Goal: Task Accomplishment & Management: Complete application form

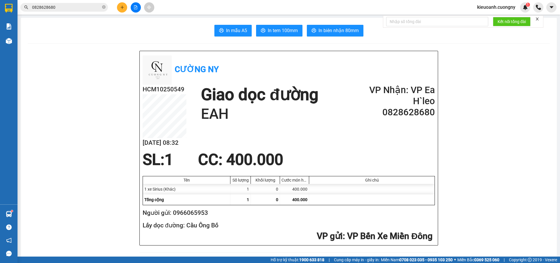
click at [72, 2] on div "Kết quả tìm kiếm ( 5 ) Bộ lọc Mã ĐH Trạng thái Món hàng Thu hộ Tổng cước Chưa c…" at bounding box center [57, 7] width 114 height 10
click at [66, 12] on div "Kết quả tìm kiếm ( 5 ) Bộ lọc Mã ĐH Trạng thái Món hàng Thu hộ Tổng cước Chưa c…" at bounding box center [57, 7] width 114 height 10
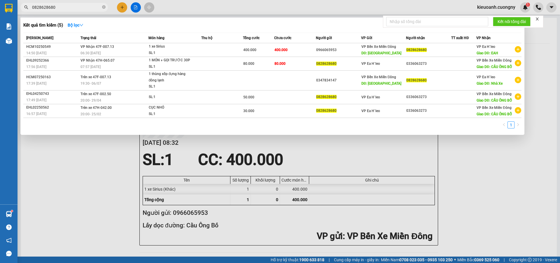
click at [69, 8] on input "0828628680" at bounding box center [66, 7] width 69 height 6
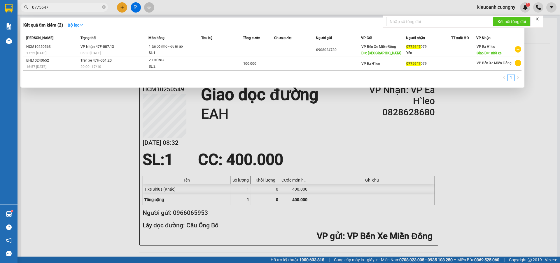
type input "0775647"
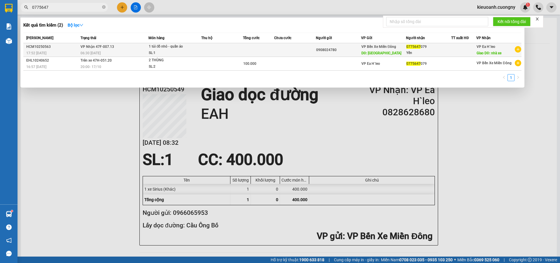
click at [354, 50] on div "0908024780" at bounding box center [338, 50] width 45 height 6
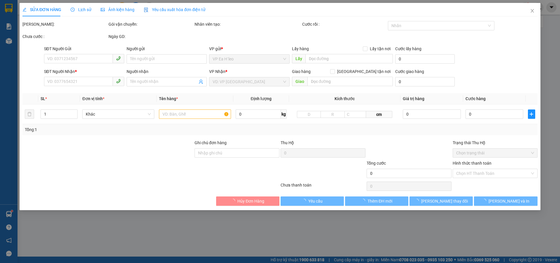
type input "0908024780"
type input "Cầu Ông Bố"
type input "0775647079"
type input "Yến"
type input "nhà xe"
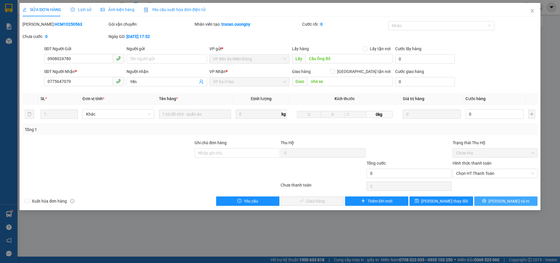
click at [500, 202] on button "Lưu và In" at bounding box center [505, 200] width 63 height 9
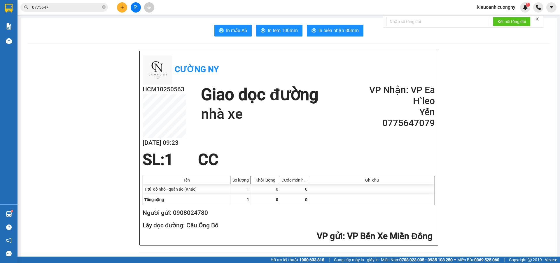
drag, startPoint x: 68, startPoint y: 2, endPoint x: 61, endPoint y: 6, distance: 8.0
click at [61, 6] on div "Kết quả tìm kiếm ( 2 ) Bộ lọc Mã ĐH Trạng thái Món hàng Thu hộ Tổng cước Chưa c…" at bounding box center [57, 7] width 114 height 10
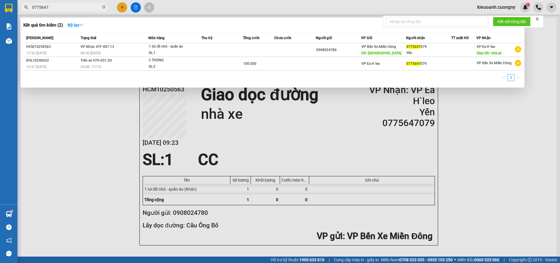
click at [61, 6] on input "0775647" at bounding box center [66, 7] width 69 height 6
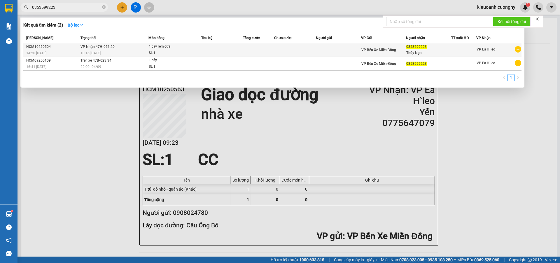
type input "0353599223"
click at [340, 50] on td at bounding box center [338, 50] width 45 height 14
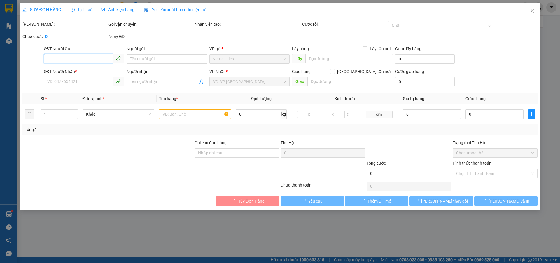
type input "0353599223"
type input "Thúy Nga"
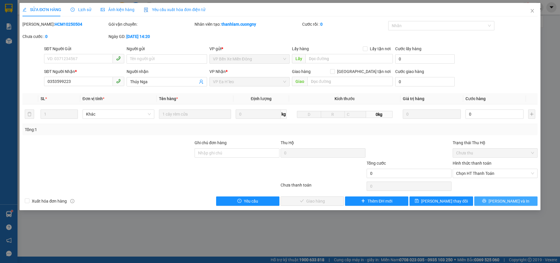
click at [517, 200] on span "Lưu và In" at bounding box center [509, 201] width 41 height 6
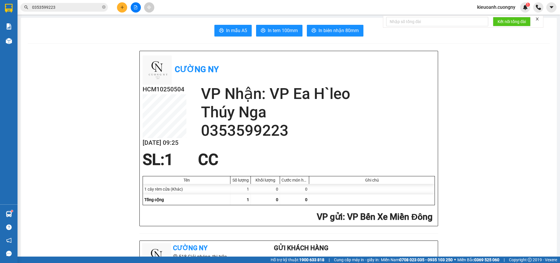
click at [76, 7] on input "0353599223" at bounding box center [66, 7] width 69 height 6
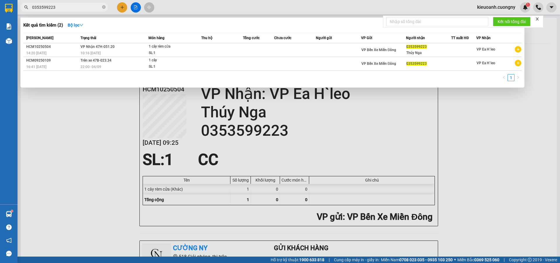
click at [76, 7] on input "0353599223" at bounding box center [66, 7] width 69 height 6
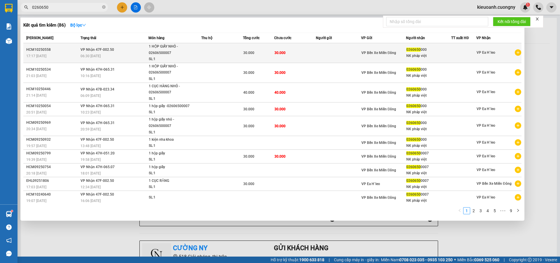
type input "0260650"
click at [337, 54] on td at bounding box center [338, 53] width 45 height 20
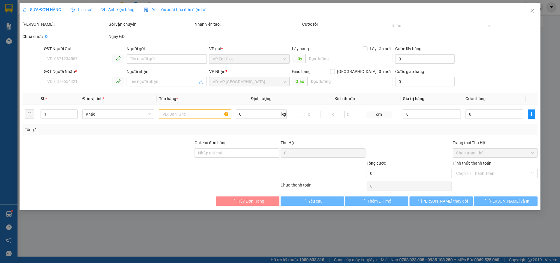
type input "0260650000"
type input "NK pháp việt"
type input "30.000"
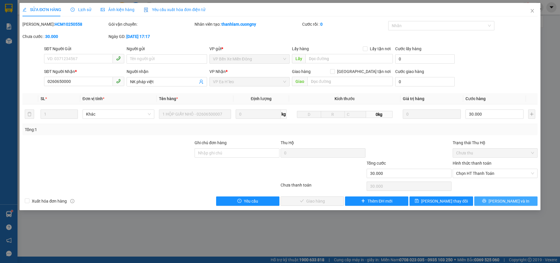
click at [491, 198] on button "Lưu và In" at bounding box center [505, 200] width 63 height 9
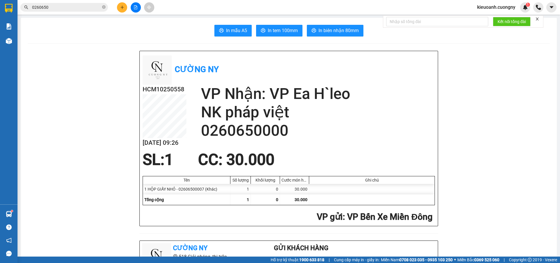
click at [78, 8] on input "0260650" at bounding box center [66, 7] width 69 height 6
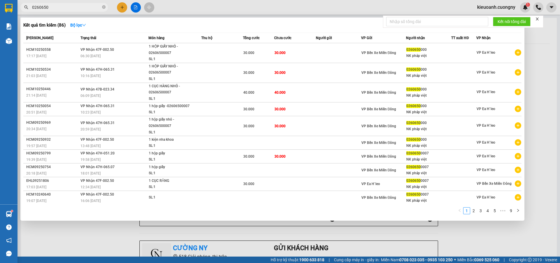
click at [78, 8] on input "0260650" at bounding box center [66, 7] width 69 height 6
paste input "0937530808"
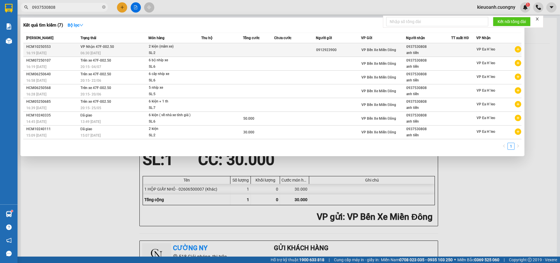
type input "0937530808"
click at [244, 52] on td at bounding box center [258, 50] width 31 height 14
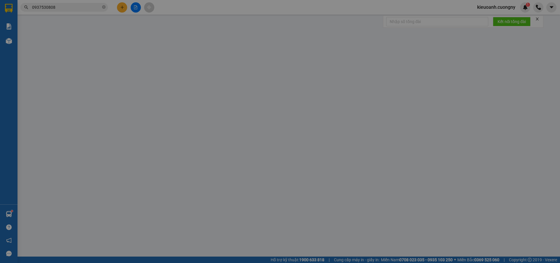
type input "0912923900"
type input "0937530808"
type input "anh tiến"
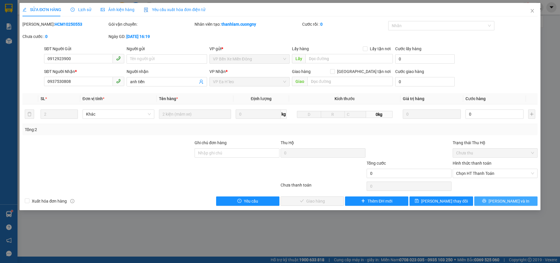
click at [504, 199] on span "Lưu và In" at bounding box center [509, 201] width 41 height 6
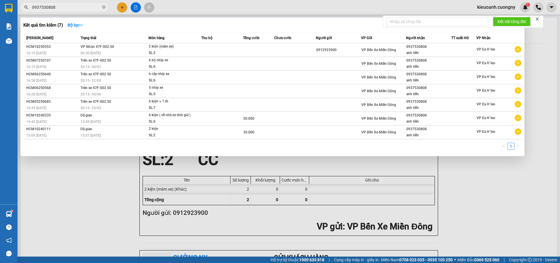
click at [81, 5] on input "0937530808" at bounding box center [66, 7] width 69 height 6
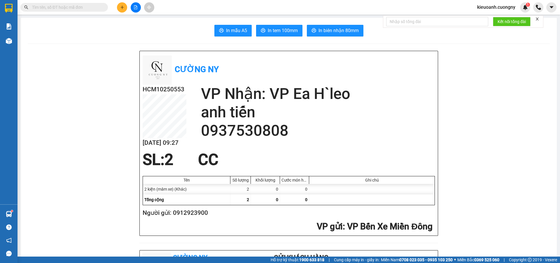
paste input "0909050139"
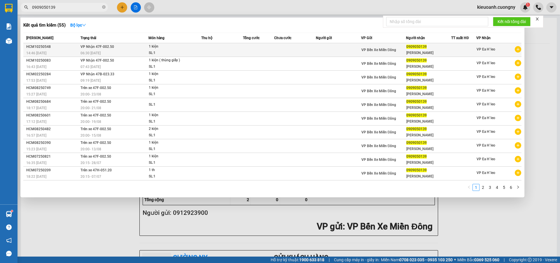
type input "0909050139"
click at [185, 50] on div "SL: 1" at bounding box center [171, 53] width 44 height 6
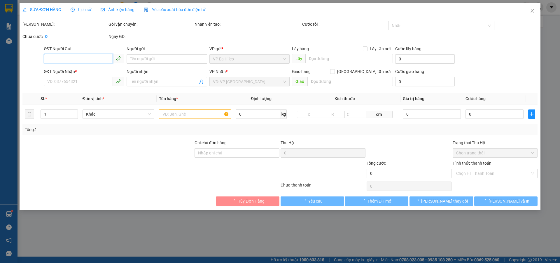
type input "0909050139"
type input "[PERSON_NAME]"
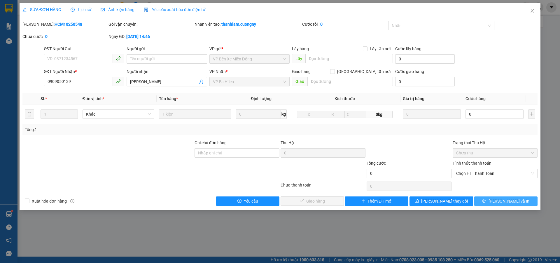
click at [487, 202] on button "Lưu và In" at bounding box center [505, 200] width 63 height 9
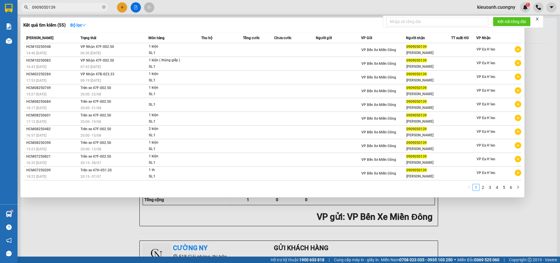
click at [77, 5] on input "0909050139" at bounding box center [66, 7] width 69 height 6
paste input "2839595"
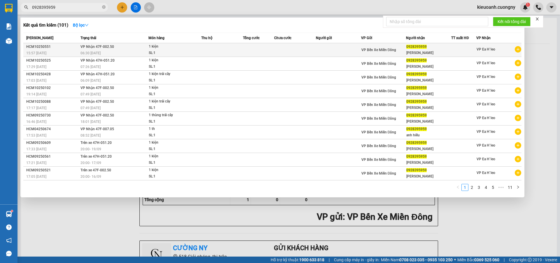
type input "0928395959"
click at [341, 49] on td at bounding box center [338, 50] width 45 height 14
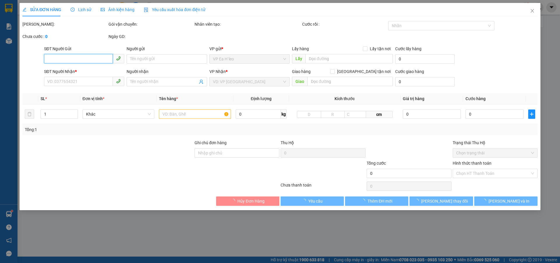
type input "0928395959"
type input "[PERSON_NAME]"
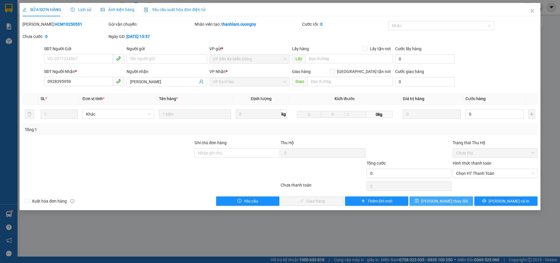
click at [458, 200] on button "Lưu thay đổi" at bounding box center [441, 200] width 63 height 9
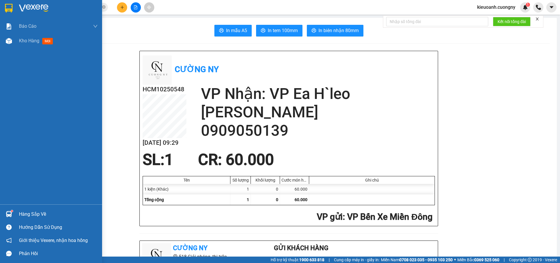
click at [15, 8] on div at bounding box center [51, 9] width 102 height 19
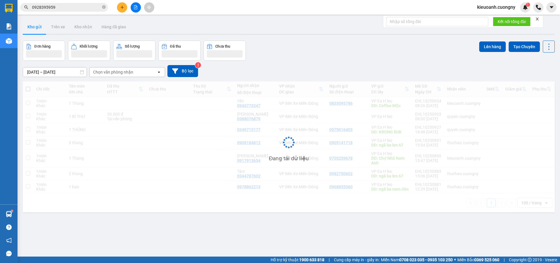
click at [82, 8] on input "0928395959" at bounding box center [66, 7] width 69 height 6
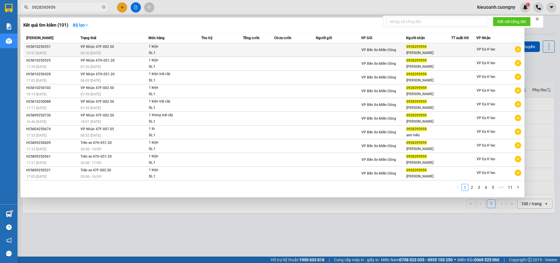
click at [148, 50] on div "06:30 - 13/10" at bounding box center [115, 53] width 68 height 6
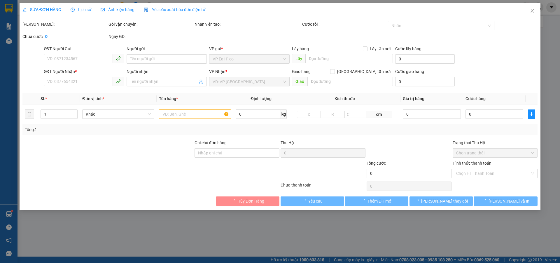
type input "0928395959"
type input "[PERSON_NAME]"
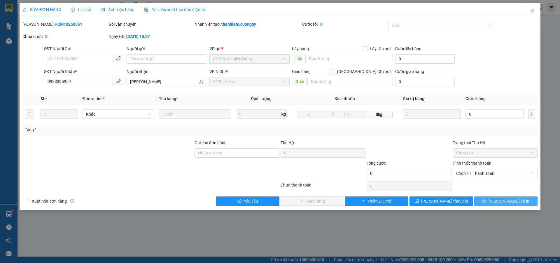
click at [512, 200] on span "Lưu và In" at bounding box center [509, 201] width 41 height 6
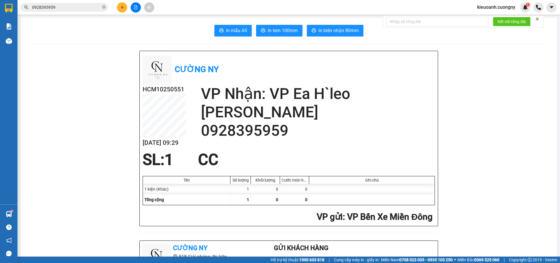
click at [59, 8] on input "0928395959" at bounding box center [66, 7] width 69 height 6
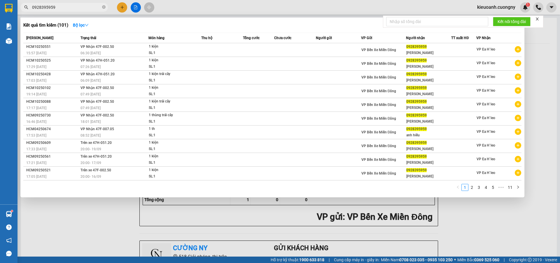
click at [59, 8] on input "0928395959" at bounding box center [66, 7] width 69 height 6
paste input "0919883244"
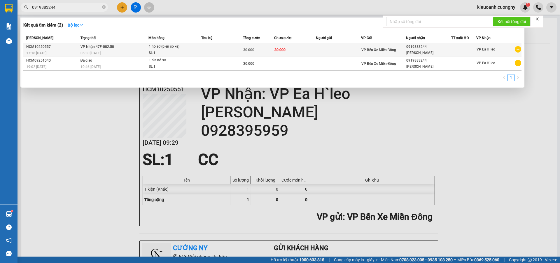
type input "0919883244"
click at [328, 50] on td at bounding box center [338, 50] width 45 height 14
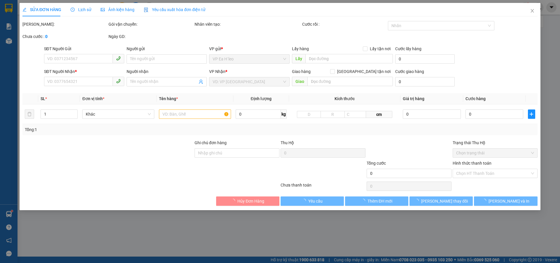
type input "0919883244"
type input "[PERSON_NAME]"
type input "30.000"
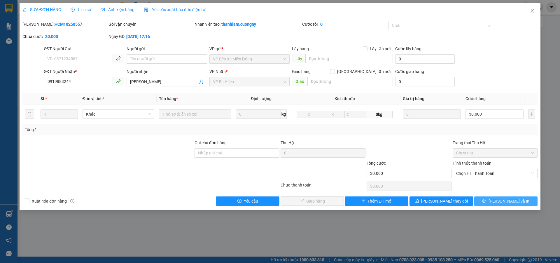
click at [499, 196] on button "Lưu và In" at bounding box center [505, 200] width 63 height 9
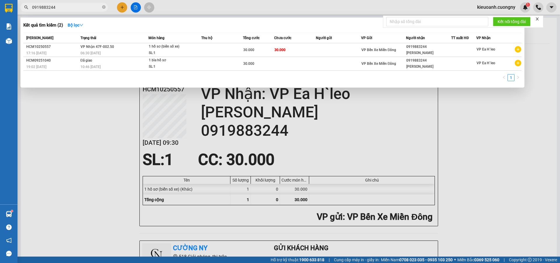
click at [75, 7] on input "0919883244" at bounding box center [66, 7] width 69 height 6
paste input "866669547"
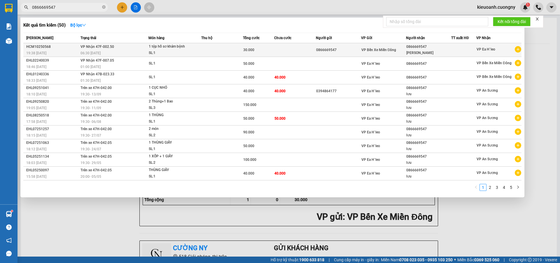
type input "0866669547"
click at [171, 50] on div "SL: 1" at bounding box center [171, 53] width 44 height 6
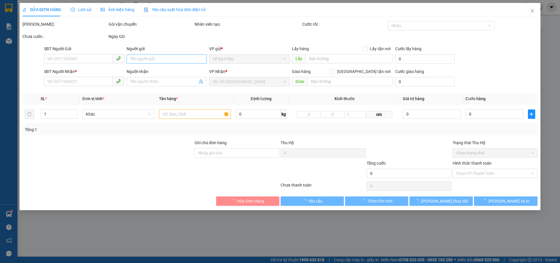
type input "0866669547"
type input "[PERSON_NAME]"
type input "ck cho Đạt"
type input "30.000"
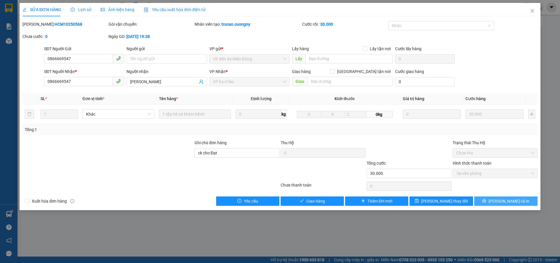
click at [494, 198] on button "Lưu và In" at bounding box center [505, 200] width 63 height 9
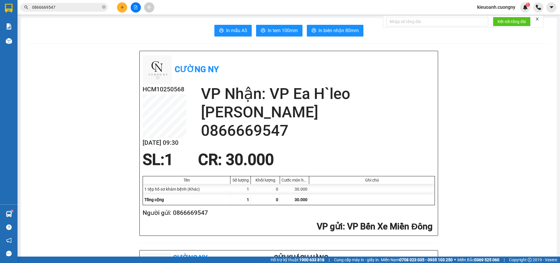
click at [71, 8] on input "0866669547" at bounding box center [66, 7] width 69 height 6
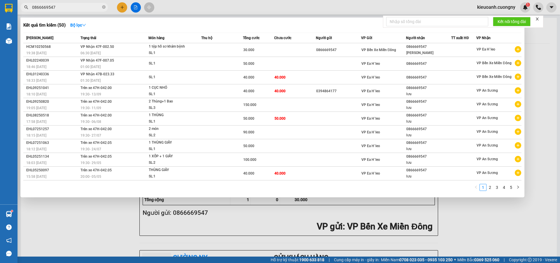
click at [71, 8] on input "0866669547" at bounding box center [66, 7] width 69 height 6
paste input "981864299"
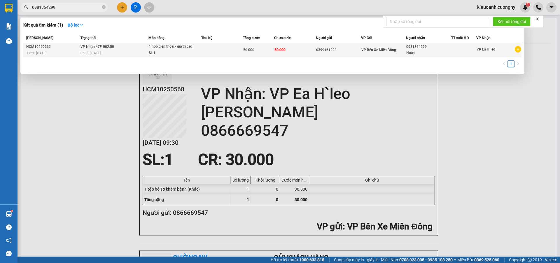
type input "0981864299"
click at [439, 54] on div "Hoàn" at bounding box center [428, 53] width 45 height 6
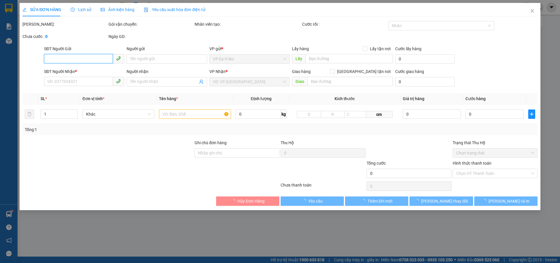
type input "0399161293"
type input "0981864299"
type input "Hoàn"
type input "50.000"
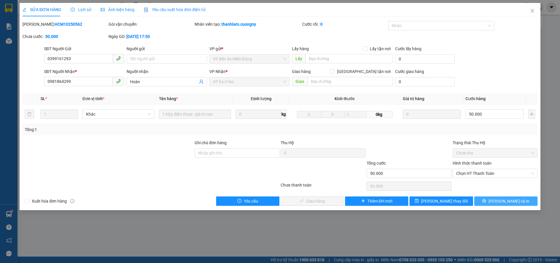
click at [512, 198] on span "Lưu và In" at bounding box center [509, 201] width 41 height 6
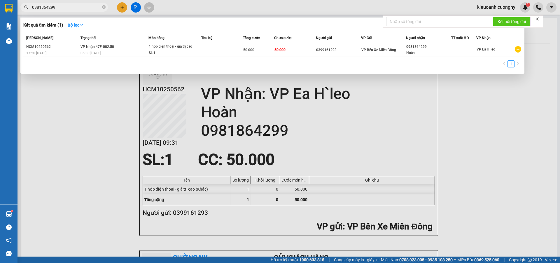
click at [71, 10] on input "0981864299" at bounding box center [66, 7] width 69 height 6
paste input "49476847"
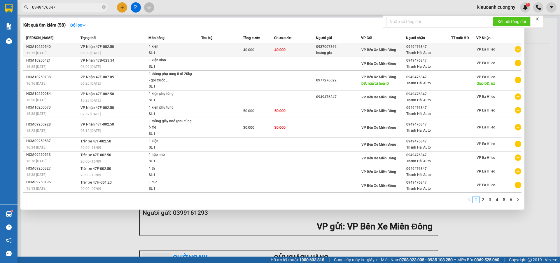
type input "0949476847"
click at [458, 54] on td at bounding box center [463, 50] width 25 height 14
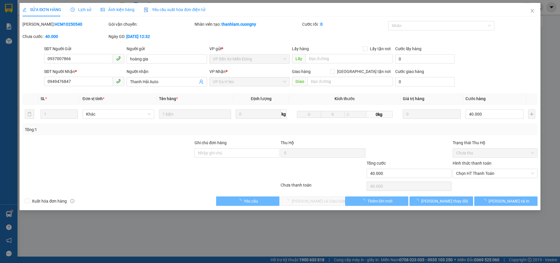
type input "0937007866"
type input "hoàng gia"
type input "0949476847"
type input "Thanh Hải Auto"
type input "40.000"
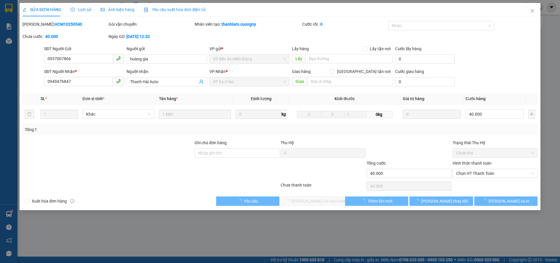
type input "40.000"
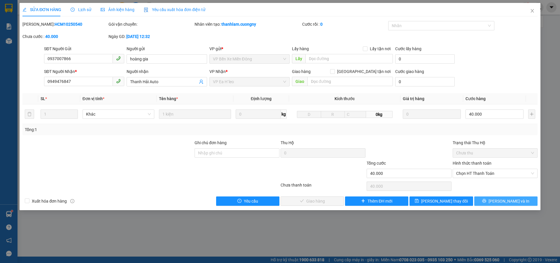
click at [492, 198] on button "Lưu và In" at bounding box center [505, 200] width 63 height 9
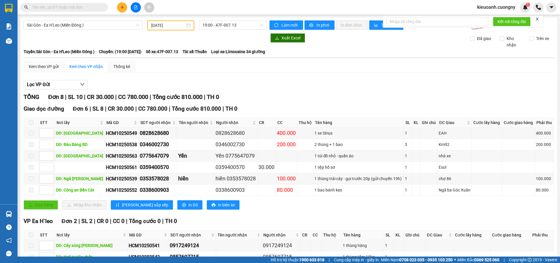
scroll to position [36, 0]
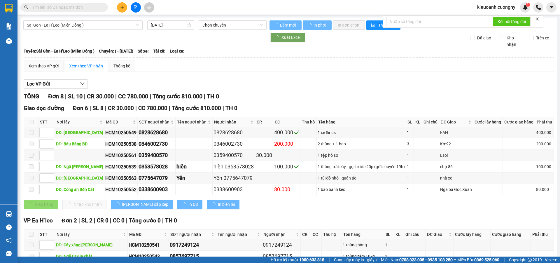
type input "[DATE]"
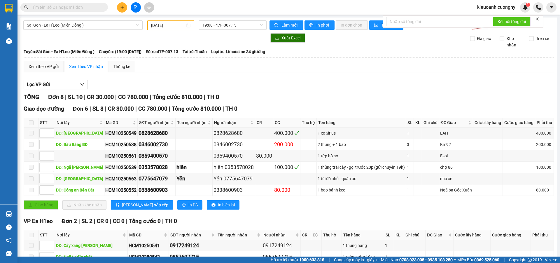
click at [78, 6] on input "text" at bounding box center [66, 7] width 69 height 6
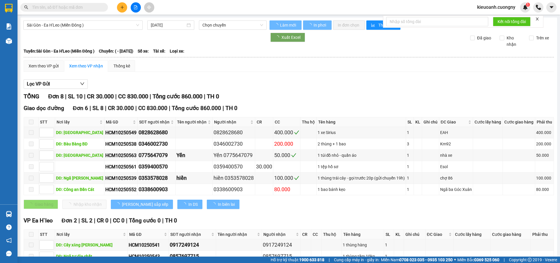
type input "[DATE]"
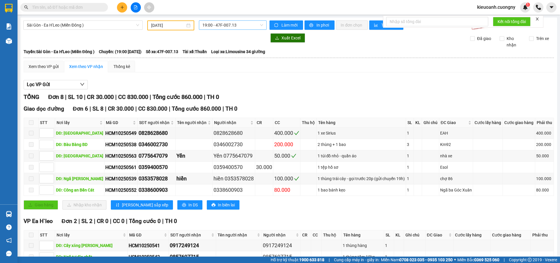
click at [248, 29] on span "19:00 - 47F-007.13" at bounding box center [233, 25] width 61 height 9
click at [234, 54] on div "20:00 - 47F-002.50" at bounding box center [224, 55] width 46 height 6
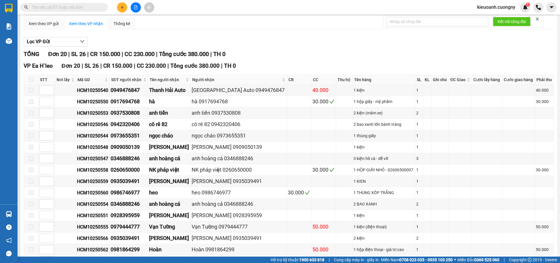
scroll to position [58, 0]
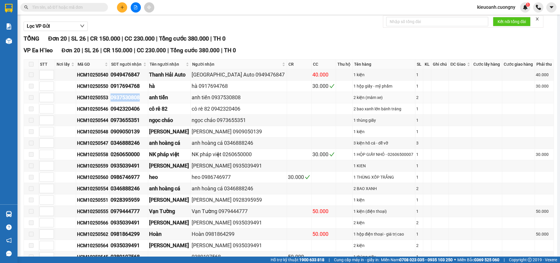
drag, startPoint x: 114, startPoint y: 96, endPoint x: 145, endPoint y: 95, distance: 31.8
click at [145, 95] on tr "HCM10250553 0937530808 anh tiến anh tiến 0937530808 2 kiện (mâm xe) 2" at bounding box center [289, 97] width 530 height 11
copy tr "0937530808"
click at [312, 105] on td at bounding box center [324, 108] width 25 height 11
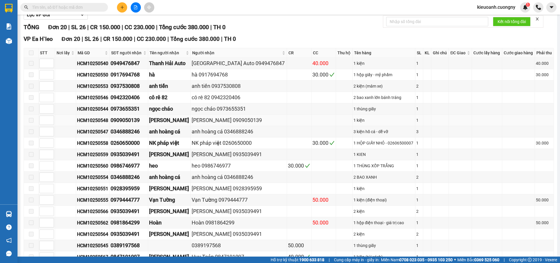
scroll to position [88, 0]
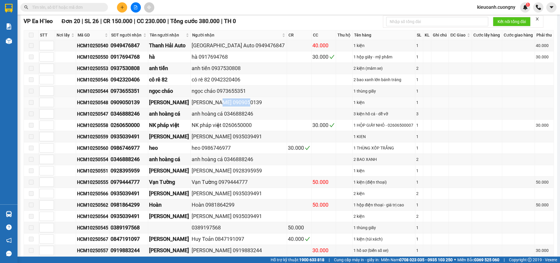
drag, startPoint x: 225, startPoint y: 103, endPoint x: 253, endPoint y: 105, distance: 27.5
click at [253, 105] on div "phạm hiếu 0909050139" at bounding box center [239, 102] width 94 height 8
copy div "0909050139"
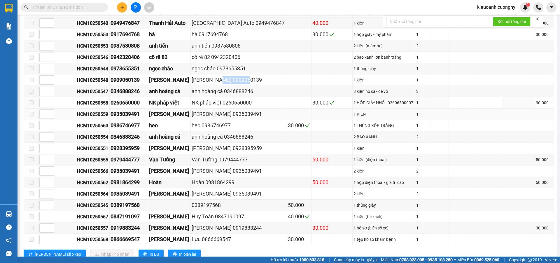
scroll to position [117, 0]
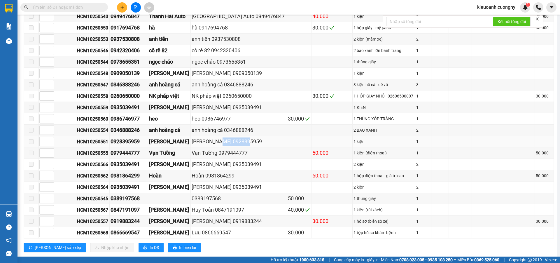
drag, startPoint x: 225, startPoint y: 142, endPoint x: 252, endPoint y: 143, distance: 27.8
click at [252, 143] on div "phạm hiếu 0928395959" at bounding box center [239, 141] width 94 height 8
copy div "0928395959"
drag, startPoint x: 114, startPoint y: 219, endPoint x: 145, endPoint y: 223, distance: 31.7
click at [145, 223] on tr "HCM10250557 0919883244 Tấn Danh Tấn Danh 0919883244 30.000 1 hồ sơ (biển số xe)…" at bounding box center [289, 221] width 530 height 11
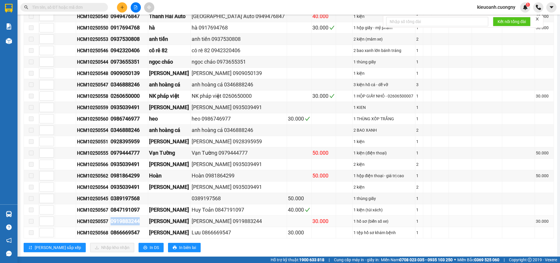
copy tr "0919883244"
drag, startPoint x: 115, startPoint y: 233, endPoint x: 144, endPoint y: 233, distance: 29.2
click at [144, 233] on td "0866669547" at bounding box center [129, 232] width 39 height 11
copy div "0866669547"
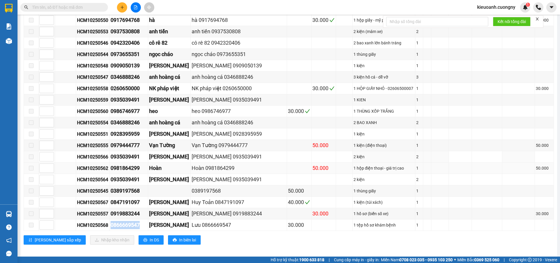
scroll to position [129, 0]
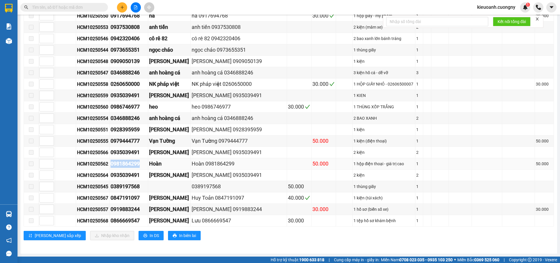
drag, startPoint x: 115, startPoint y: 163, endPoint x: 145, endPoint y: 165, distance: 29.9
click at [145, 165] on div "0981864299" at bounding box center [129, 164] width 36 height 8
copy div "0981864299"
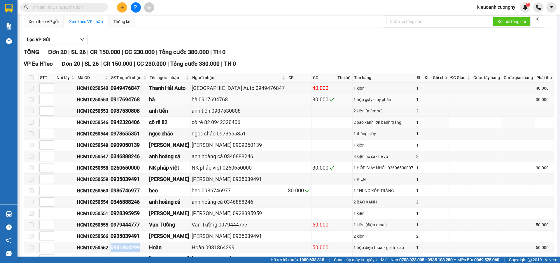
scroll to position [41, 0]
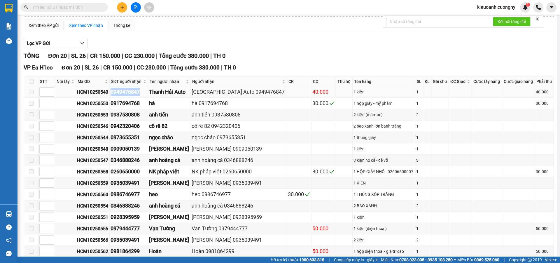
drag, startPoint x: 114, startPoint y: 91, endPoint x: 147, endPoint y: 95, distance: 32.6
click at [147, 95] on td "0949476847" at bounding box center [129, 91] width 39 height 11
copy div "0949476847"
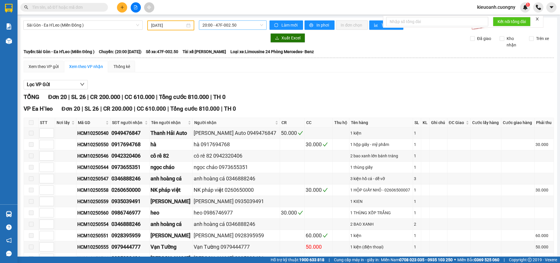
click at [214, 26] on span "20:00 - 47F-002.50" at bounding box center [233, 25] width 61 height 9
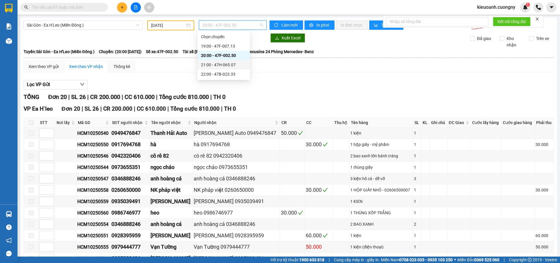
click at [219, 65] on div "21:00 - 47H-065.07" at bounding box center [224, 65] width 46 height 6
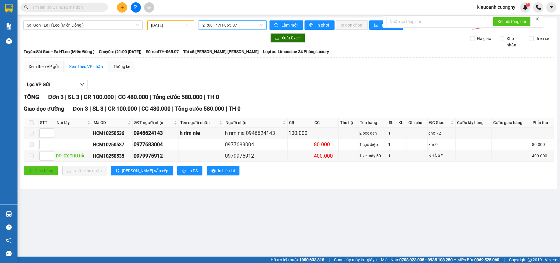
click at [215, 22] on span "21:00 - 47H-065.07" at bounding box center [233, 25] width 61 height 9
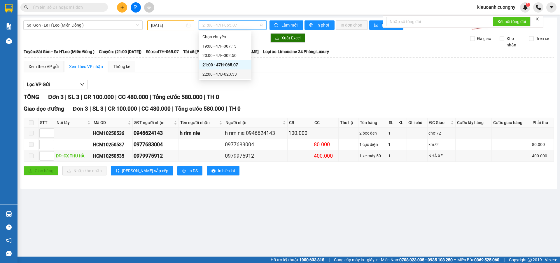
click at [218, 72] on div "22:00 - 47B-023.33" at bounding box center [226, 74] width 46 height 6
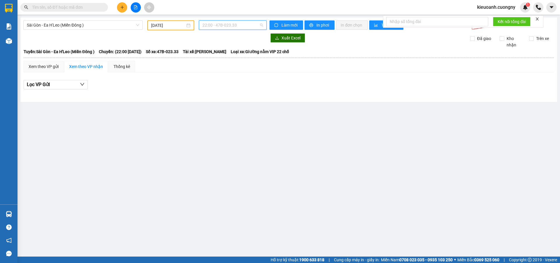
click at [217, 26] on span "22:00 - 47B-023.33" at bounding box center [233, 25] width 61 height 9
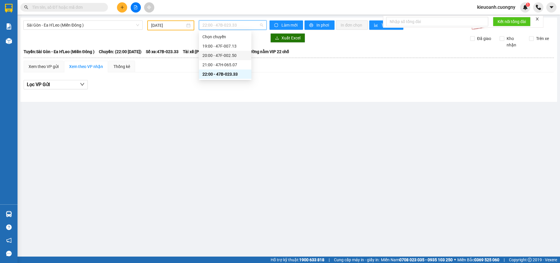
click at [217, 53] on div "20:00 - 47F-002.50" at bounding box center [226, 55] width 46 height 6
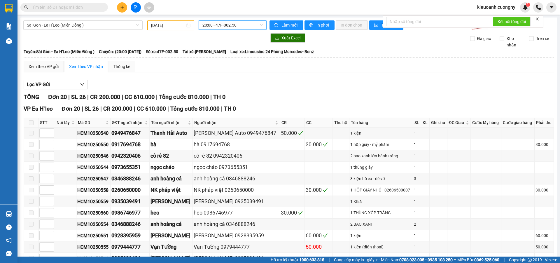
click at [212, 27] on span "20:00 - 47F-002.50" at bounding box center [233, 25] width 61 height 9
click at [212, 44] on div "19:00 - 47F-007.13" at bounding box center [224, 46] width 46 height 6
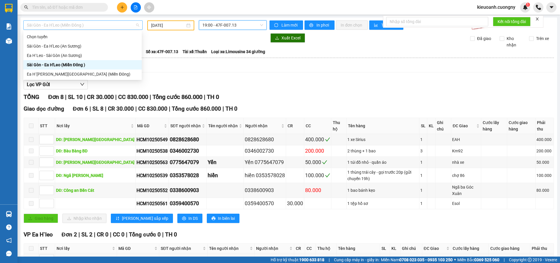
click at [88, 26] on span "Sài Gòn - Ea H'Leo (Miền Đông )" at bounding box center [83, 25] width 112 height 9
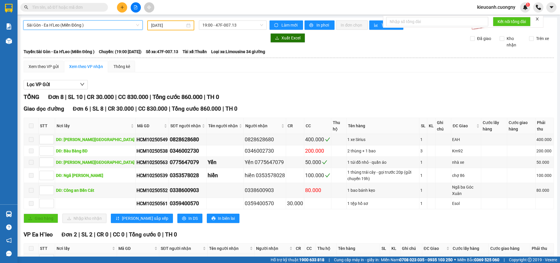
click at [97, 24] on span "Sài Gòn - Ea H'Leo (Miền Đông )" at bounding box center [83, 25] width 112 height 9
click at [166, 27] on input "[DATE]" at bounding box center [168, 25] width 34 height 6
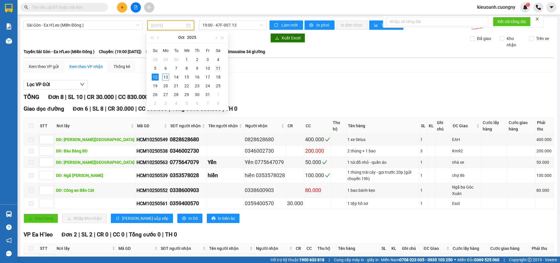
click at [220, 65] on div "11" at bounding box center [218, 68] width 7 height 7
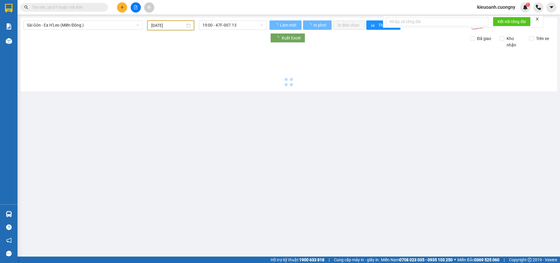
type input "[DATE]"
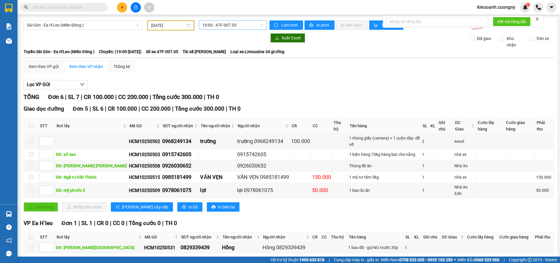
click at [210, 22] on span "19:00 - 47F-007.05" at bounding box center [233, 25] width 61 height 9
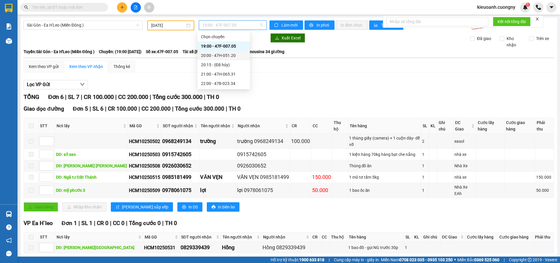
click at [221, 52] on div "20:00 - 47H-051.20" at bounding box center [224, 55] width 53 height 9
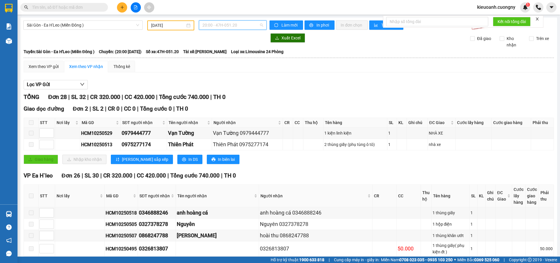
click at [217, 29] on span "20:00 - 47H-051.20" at bounding box center [233, 25] width 61 height 9
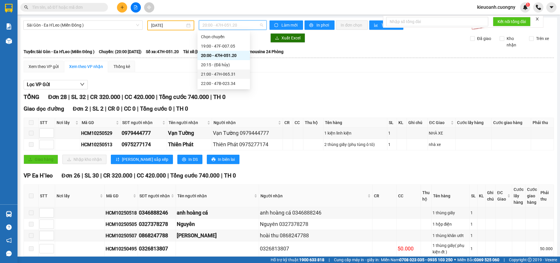
click at [214, 73] on div "21:00 - 47H-065.31" at bounding box center [224, 74] width 46 height 6
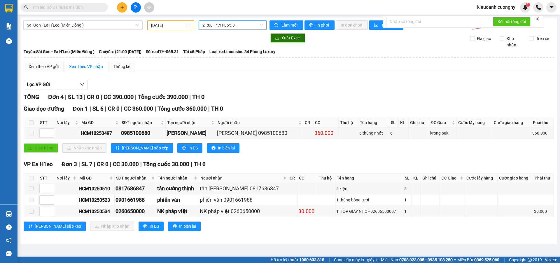
click at [239, 27] on span "21:00 - 47H-065.31" at bounding box center [233, 25] width 61 height 9
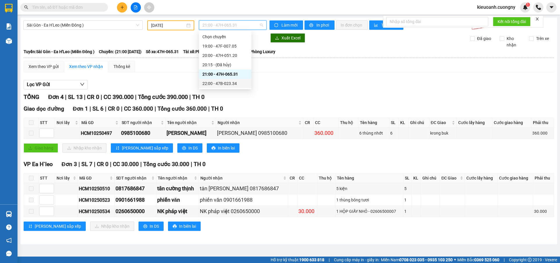
click at [238, 82] on div "22:00 - 47B-023.34" at bounding box center [226, 83] width 46 height 6
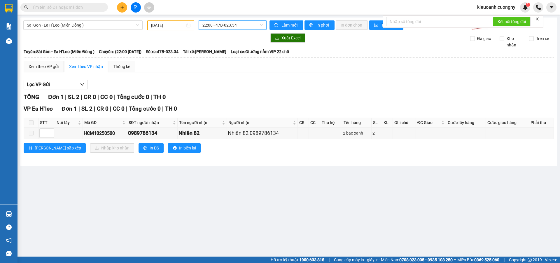
click at [209, 84] on div "Lọc VP Gửi" at bounding box center [289, 85] width 531 height 10
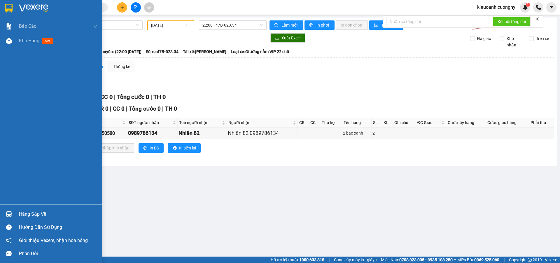
click at [13, 6] on div at bounding box center [9, 8] width 10 height 10
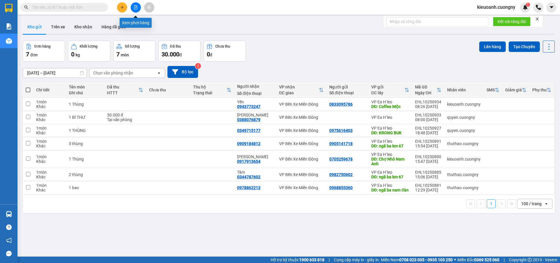
click at [136, 6] on icon "file-add" at bounding box center [135, 7] width 3 height 4
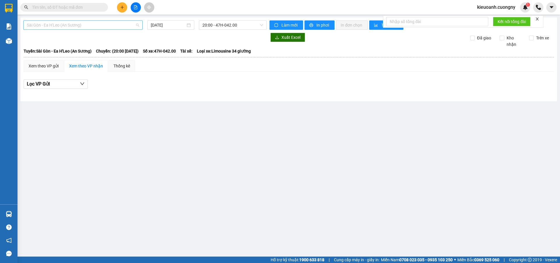
click at [106, 25] on span "Sài Gòn - Ea H'Leo (An Sương)" at bounding box center [83, 25] width 112 height 9
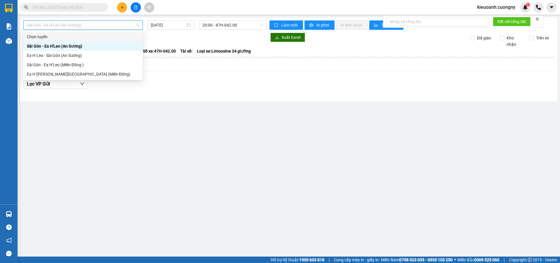
click at [108, 27] on span "Sài Gòn - Ea H'Leo (An Sương)" at bounding box center [83, 25] width 112 height 9
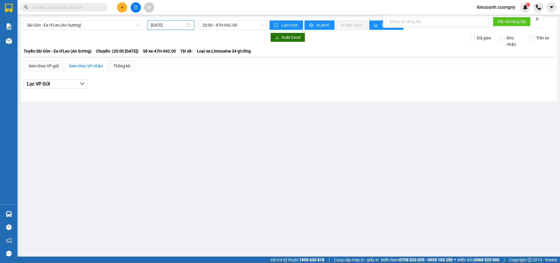
click at [153, 28] on input "[DATE]" at bounding box center [168, 25] width 35 height 6
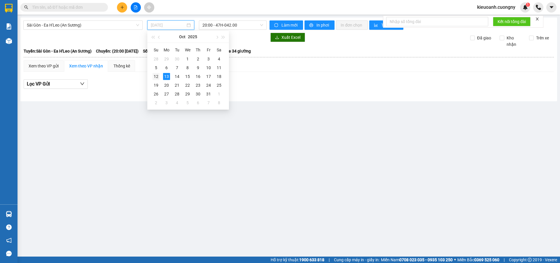
click at [157, 76] on div "12" at bounding box center [156, 76] width 7 height 7
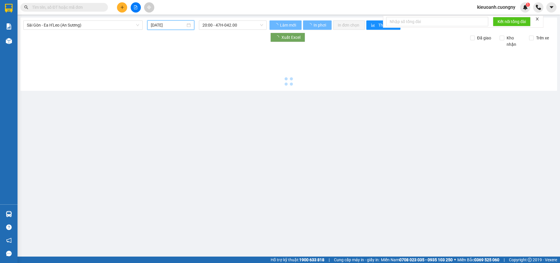
type input "[DATE]"
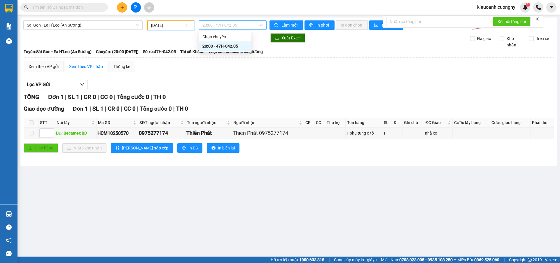
click at [236, 26] on span "20:00 - 47H-042.05" at bounding box center [233, 25] width 61 height 9
click at [223, 27] on span "20:00 - 47H-042.05" at bounding box center [233, 25] width 61 height 9
click at [113, 28] on span "Sài Gòn - Ea H'Leo (An Sương)" at bounding box center [83, 25] width 112 height 9
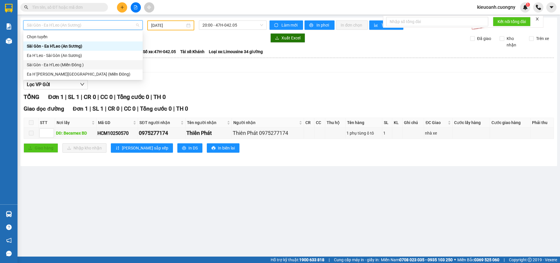
click at [85, 65] on div "Sài Gòn - Ea H'Leo (Miền Đông )" at bounding box center [83, 65] width 112 height 6
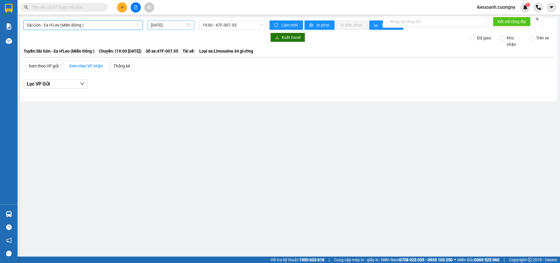
click at [172, 23] on input "[DATE]" at bounding box center [168, 25] width 35 height 6
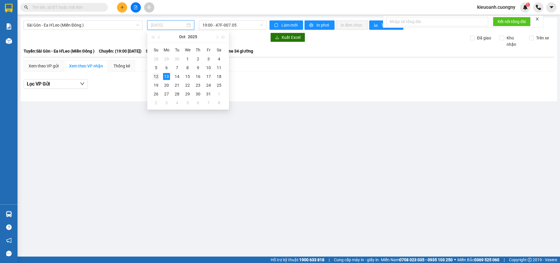
click at [156, 78] on div "12" at bounding box center [156, 76] width 7 height 7
type input "[DATE]"
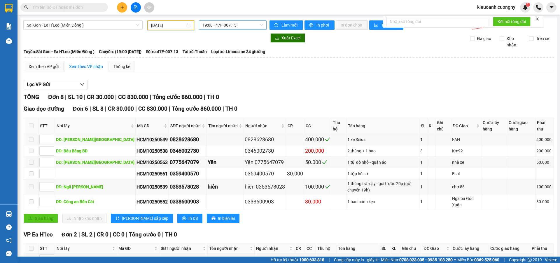
click at [226, 25] on span "19:00 - 47F-007.13" at bounding box center [233, 25] width 61 height 9
click at [231, 57] on div "20:00 - 47F-002.50" at bounding box center [224, 55] width 46 height 6
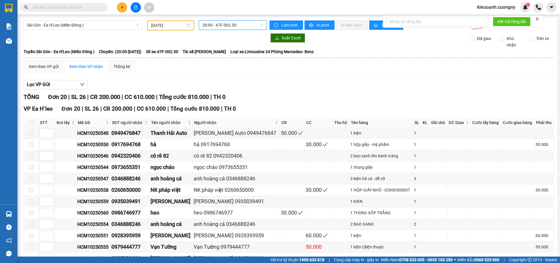
click at [229, 25] on span "20:00 - 47F-002.50" at bounding box center [233, 25] width 61 height 9
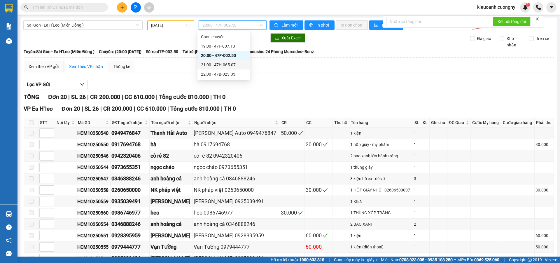
click at [219, 67] on div "21:00 - 47H-065.07" at bounding box center [224, 65] width 46 height 6
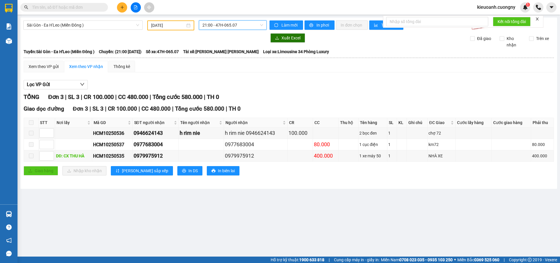
click at [213, 26] on span "21:00 - 47H-065.07" at bounding box center [233, 25] width 61 height 9
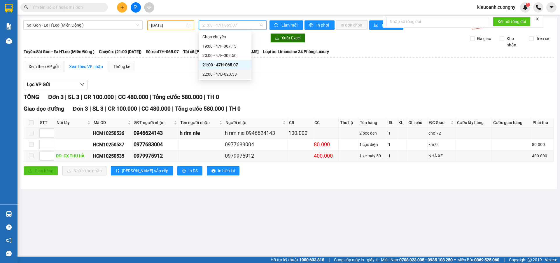
click at [235, 73] on div "22:00 - 47B-023.33" at bounding box center [226, 74] width 46 height 6
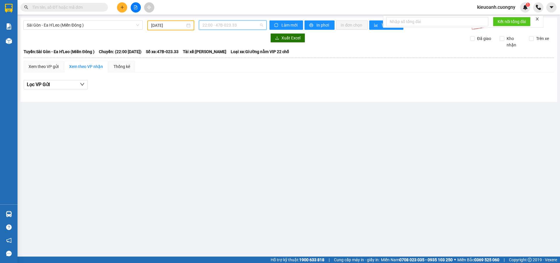
click at [230, 27] on span "22:00 - 47B-023.33" at bounding box center [233, 25] width 61 height 9
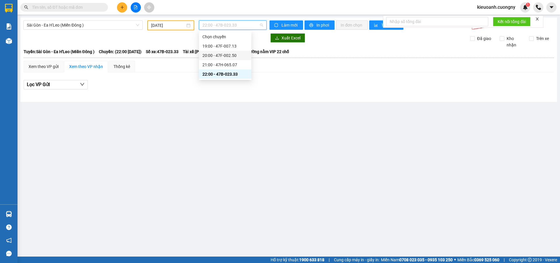
click at [224, 55] on div "20:00 - 47F-002.50" at bounding box center [226, 55] width 46 height 6
